Goal: Go to known website: Access a specific website the user already knows

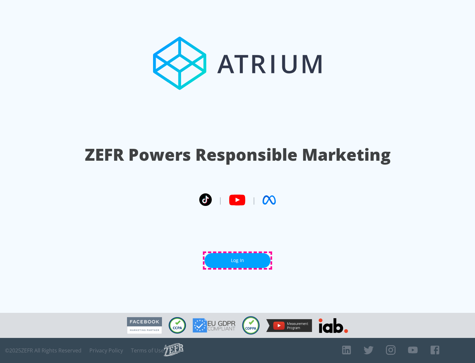
click at [238, 260] on link "Log In" at bounding box center [238, 260] width 66 height 15
